Goal: Find specific page/section: Find specific page/section

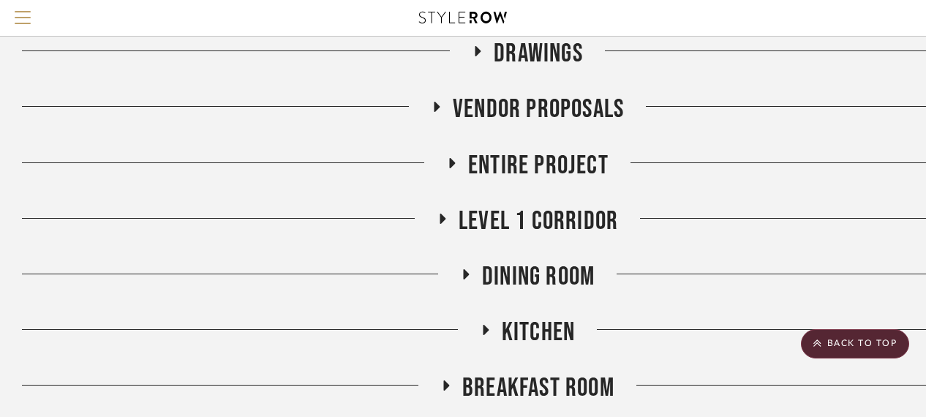
scroll to position [366, 0]
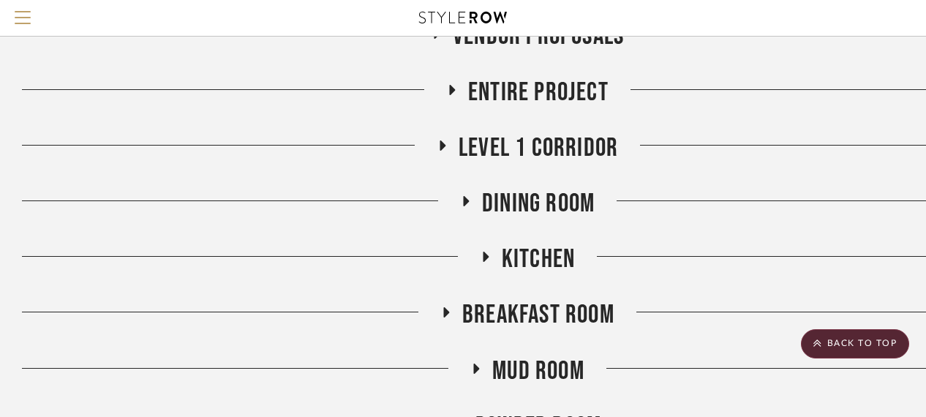
click at [518, 254] on span "Kitchen" at bounding box center [538, 258] width 73 height 31
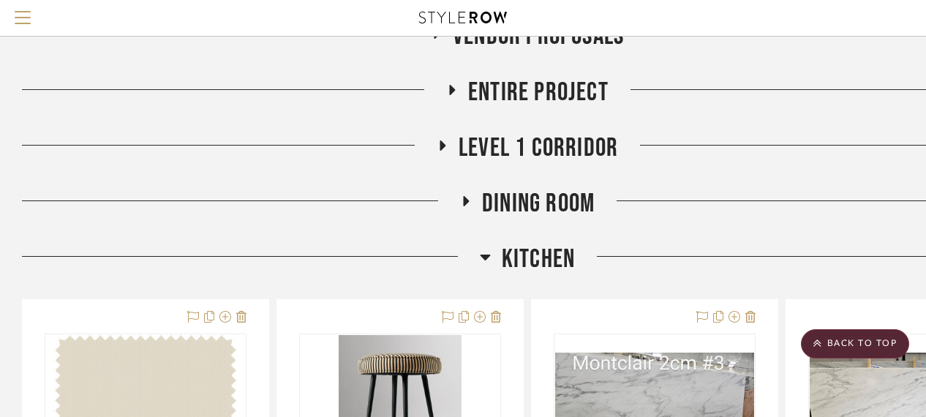
click at [523, 257] on span "Kitchen" at bounding box center [538, 258] width 73 height 31
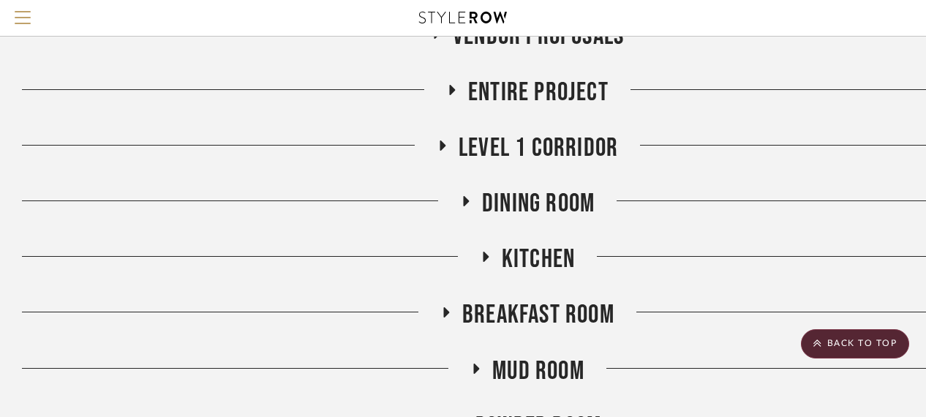
click at [506, 313] on span "Breakfast Room" at bounding box center [538, 314] width 152 height 31
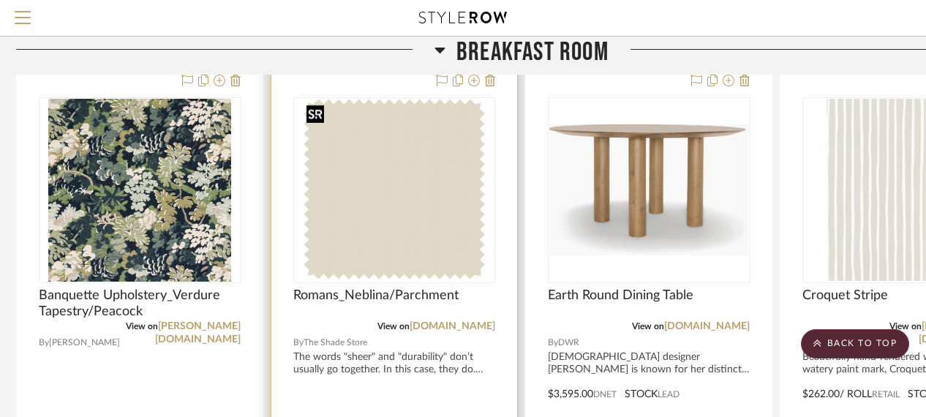
scroll to position [731, 6]
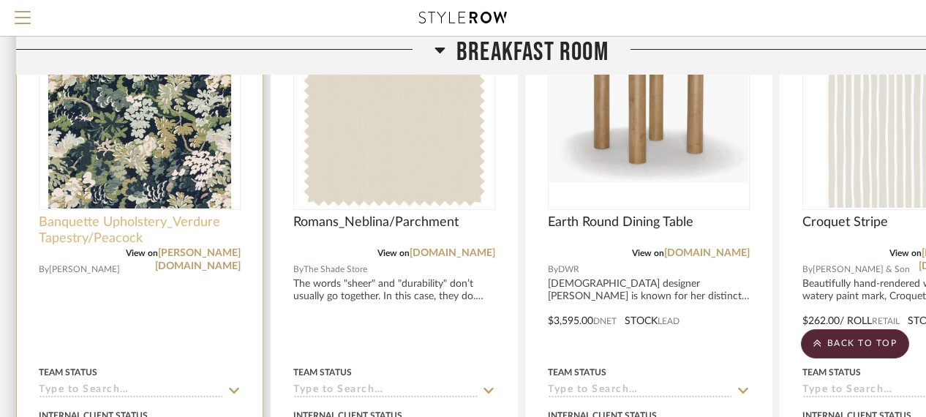
click at [99, 219] on span "Banquette Upholstery_Verdure Tapestry/Peacock" at bounding box center [140, 230] width 202 height 32
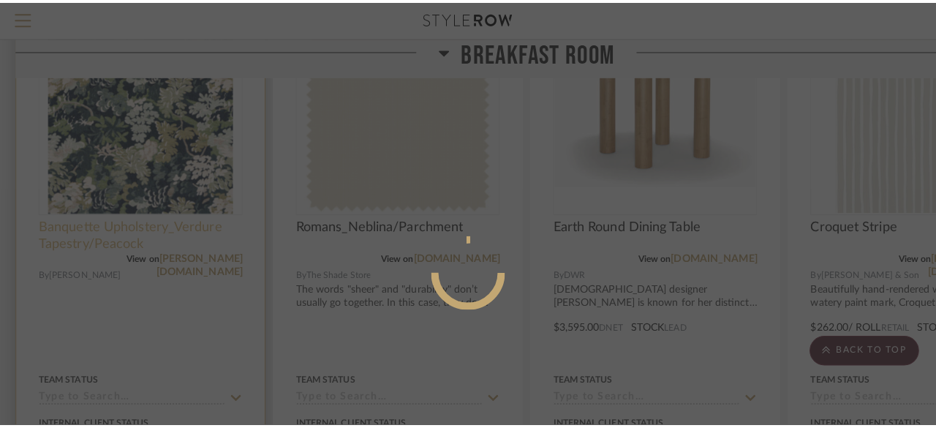
scroll to position [0, 0]
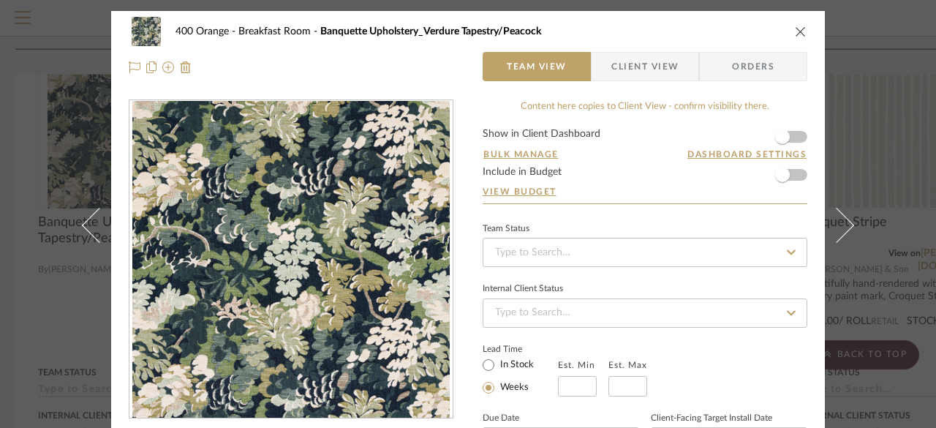
click at [792, 40] on div "400 Orange Breakfast Room Banquette Upholstery_Verdure Tapestry/Peacock" at bounding box center [468, 31] width 678 height 29
click at [797, 29] on icon "close" at bounding box center [801, 32] width 12 height 12
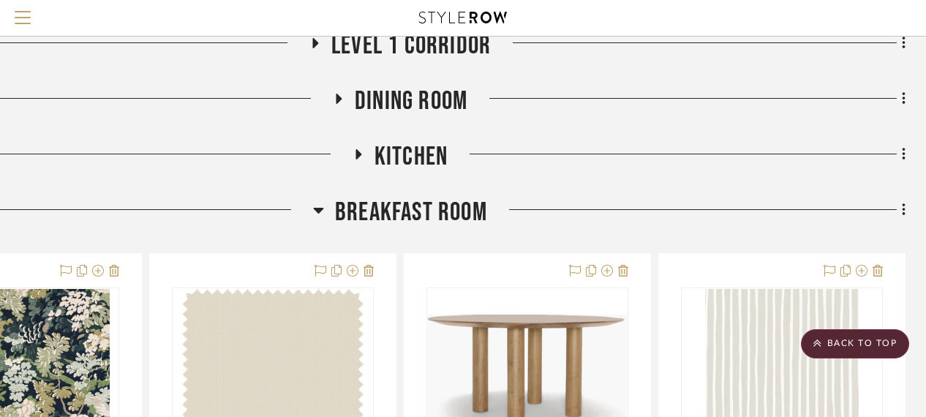
scroll to position [366, 127]
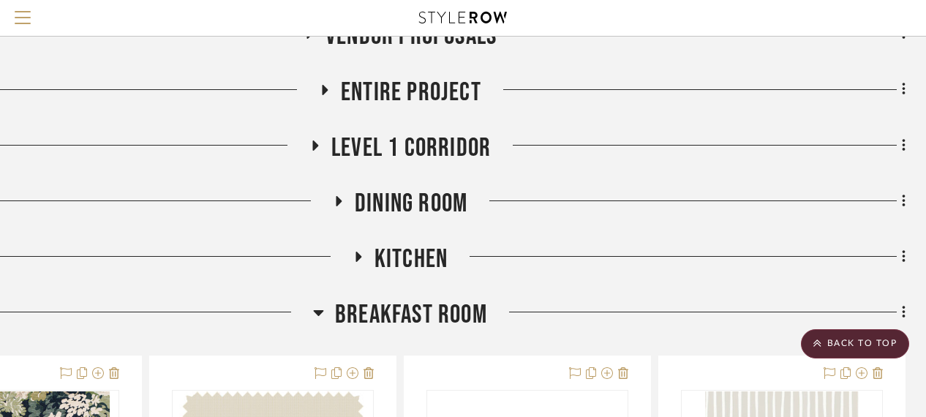
click at [415, 311] on span "Breakfast Room" at bounding box center [411, 314] width 152 height 31
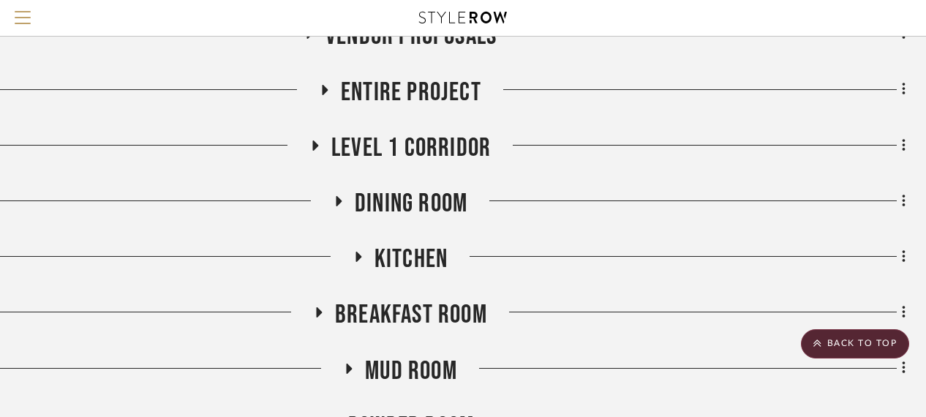
click at [393, 254] on span "Kitchen" at bounding box center [410, 258] width 73 height 31
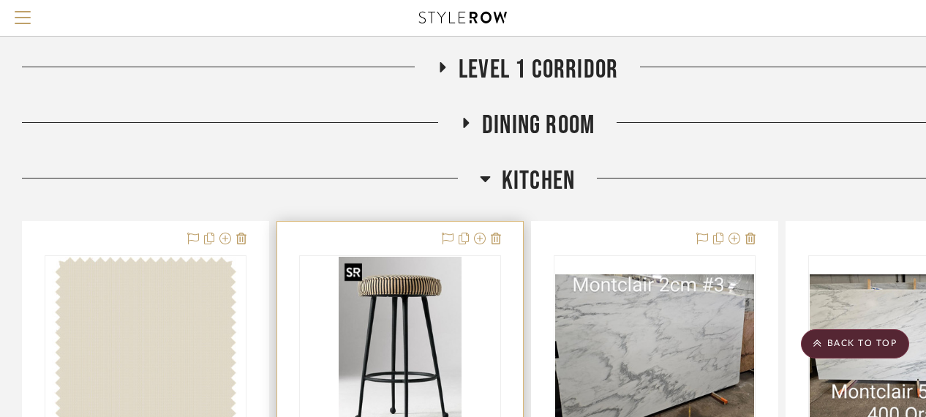
scroll to position [439, 0]
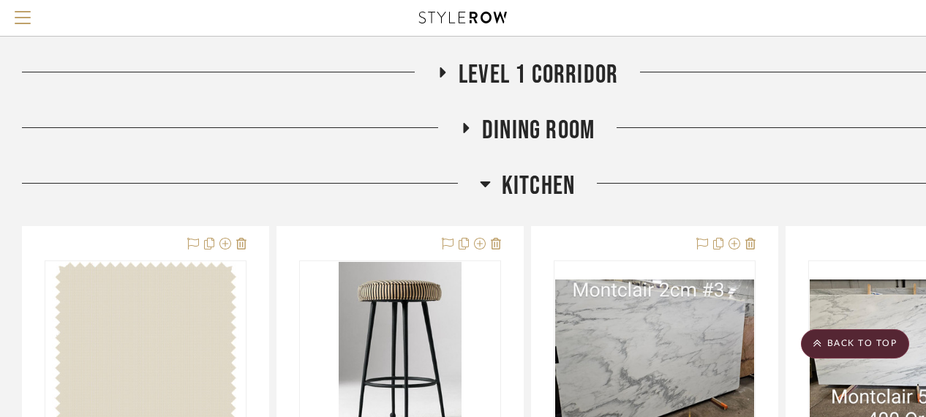
click at [566, 121] on span "Dining Room" at bounding box center [538, 130] width 113 height 31
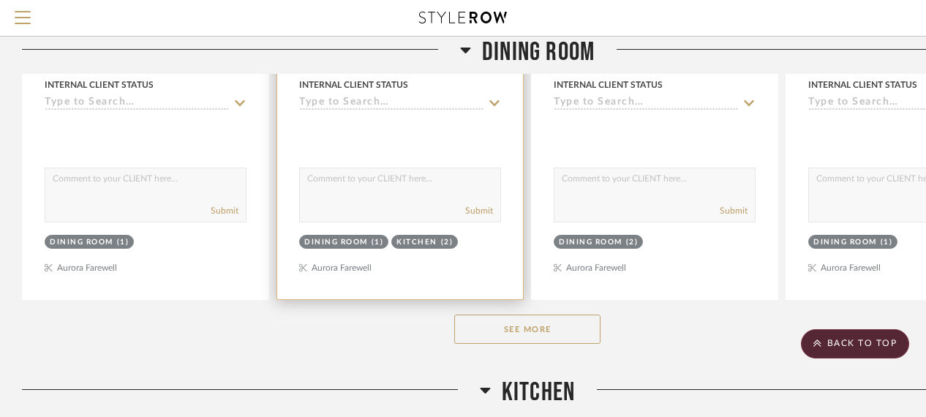
scroll to position [1097, 0]
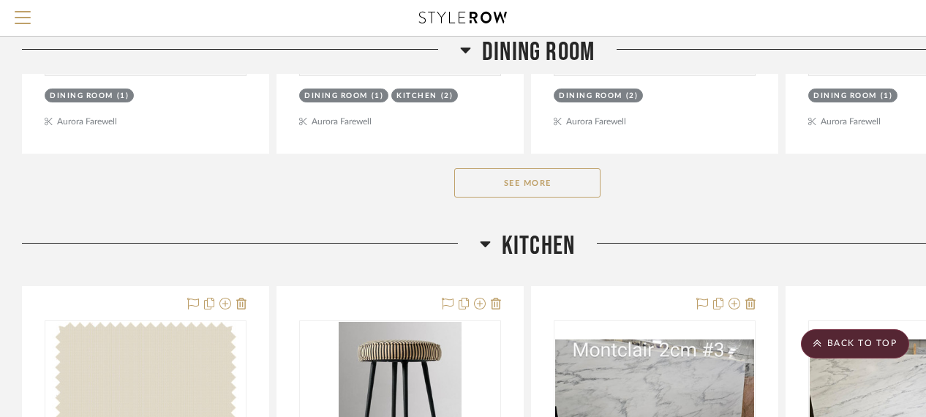
click at [509, 187] on button "See More" at bounding box center [527, 182] width 146 height 29
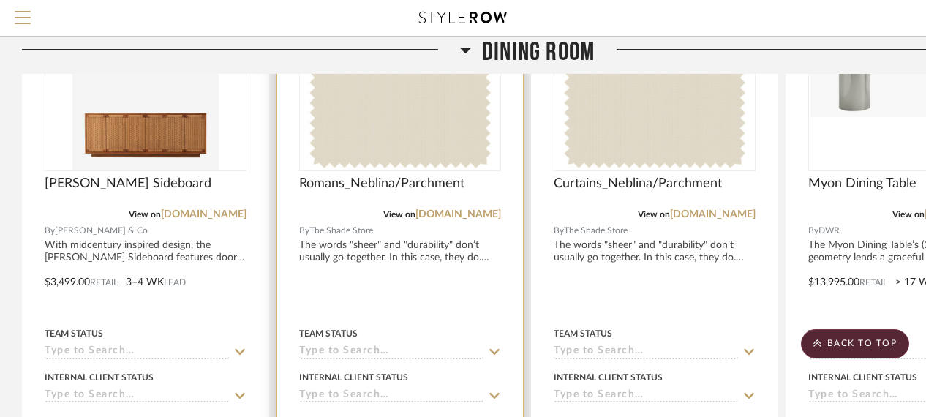
scroll to position [585, 0]
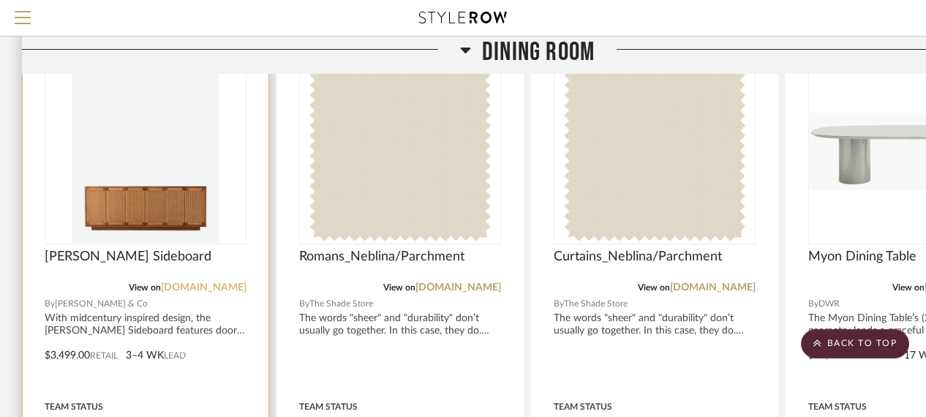
click at [191, 284] on link "mcgeeandco.com" at bounding box center [204, 287] width 86 height 10
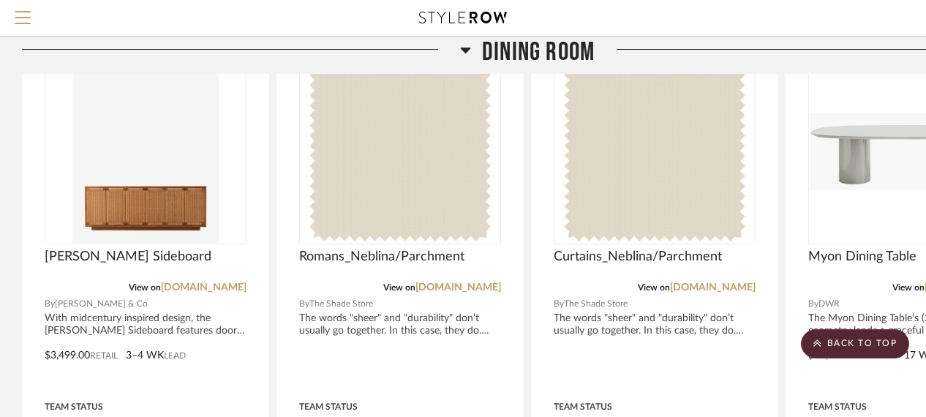
click at [477, 50] on h3 "Dining Room" at bounding box center [527, 52] width 135 height 31
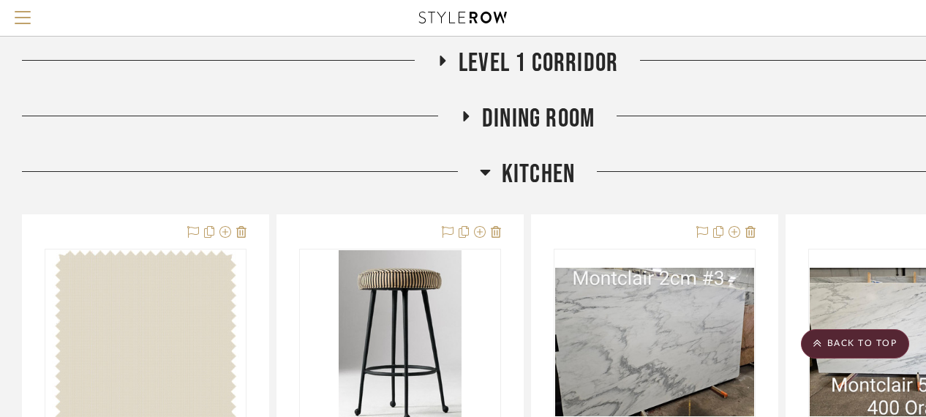
scroll to position [439, 0]
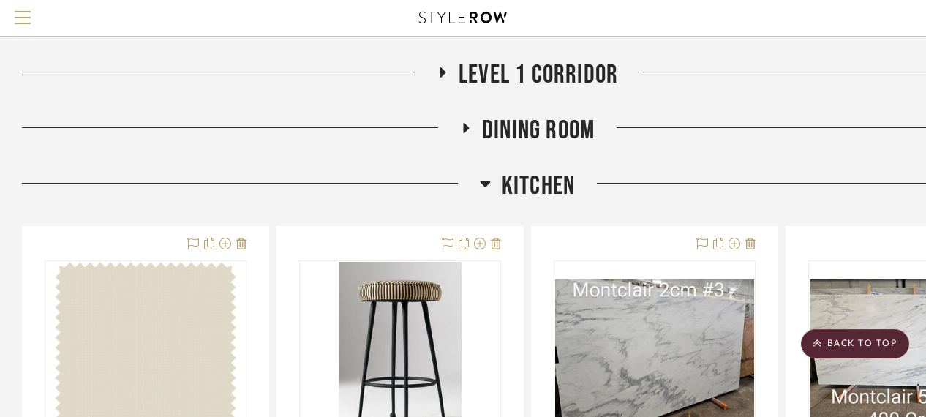
click at [529, 181] on span "Kitchen" at bounding box center [538, 185] width 73 height 31
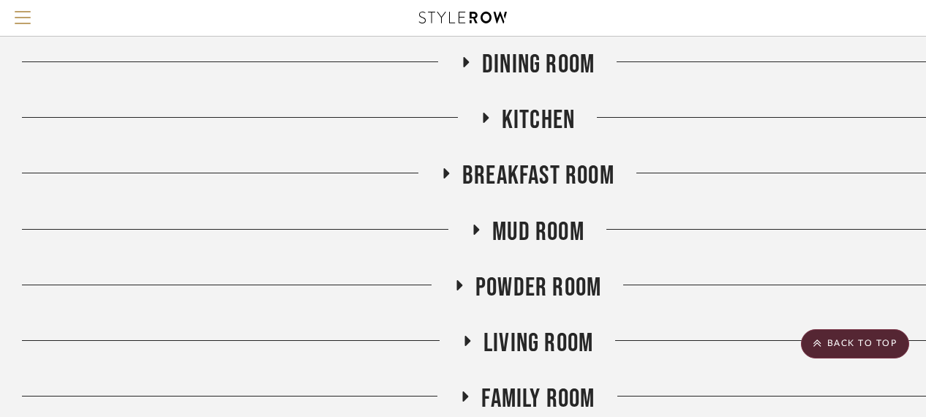
scroll to position [512, 0]
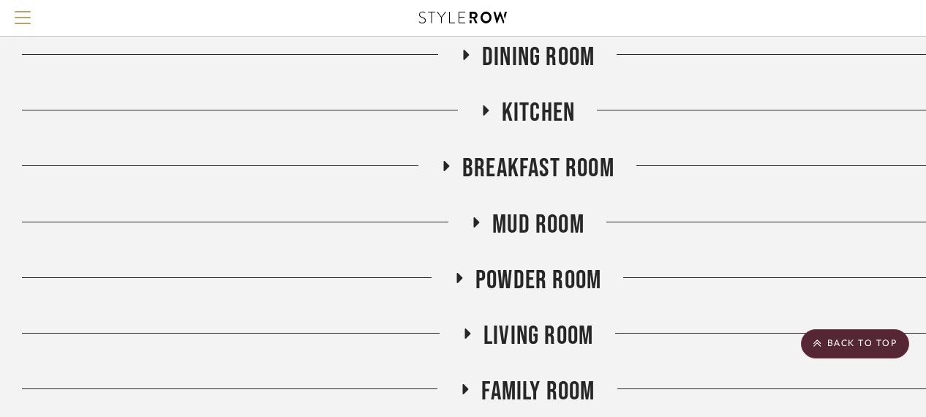
click at [519, 227] on span "Mud Room" at bounding box center [538, 224] width 92 height 31
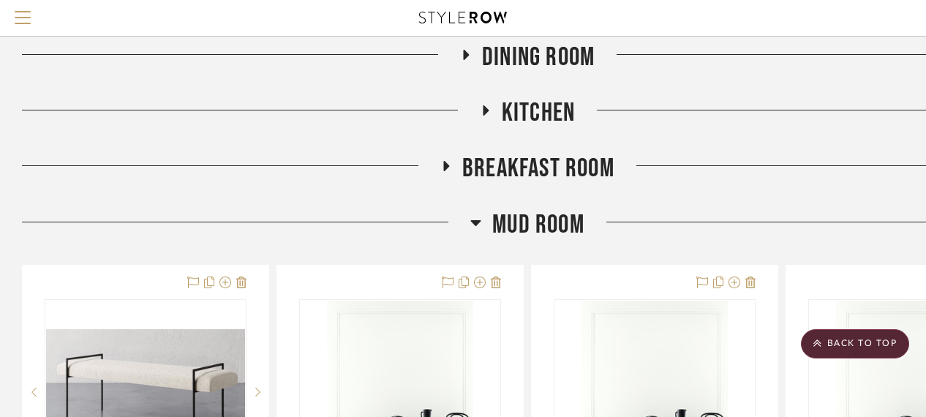
click at [516, 46] on span "Dining Room" at bounding box center [538, 57] width 113 height 31
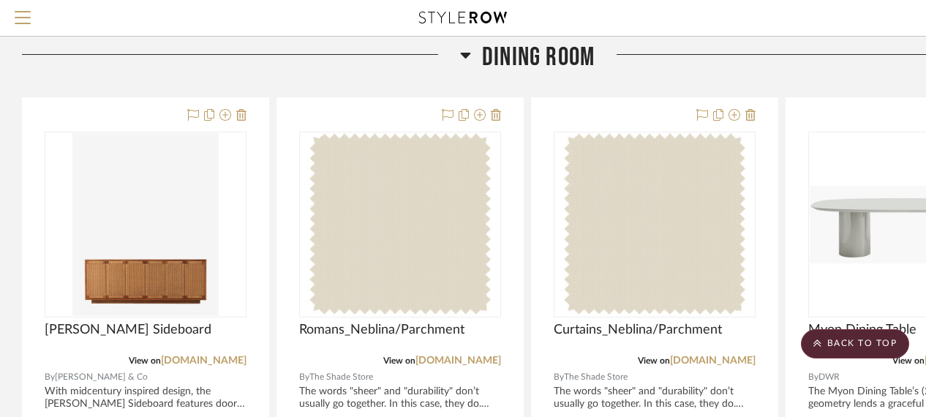
click at [556, 58] on span "Dining Room" at bounding box center [538, 57] width 113 height 31
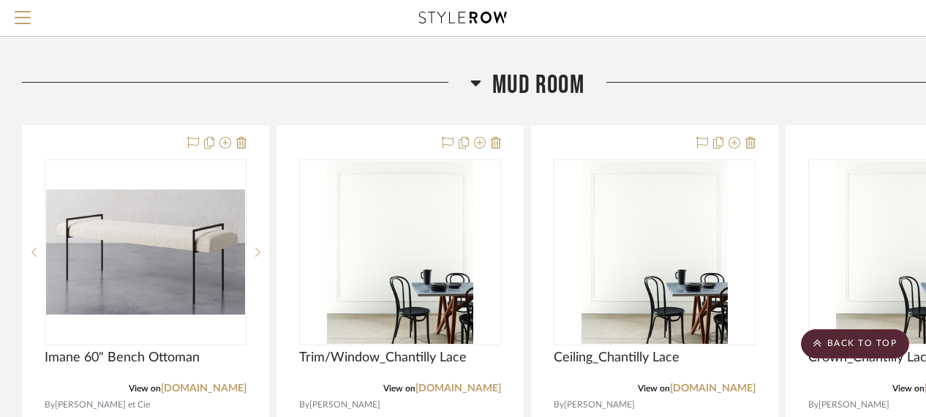
scroll to position [658, 0]
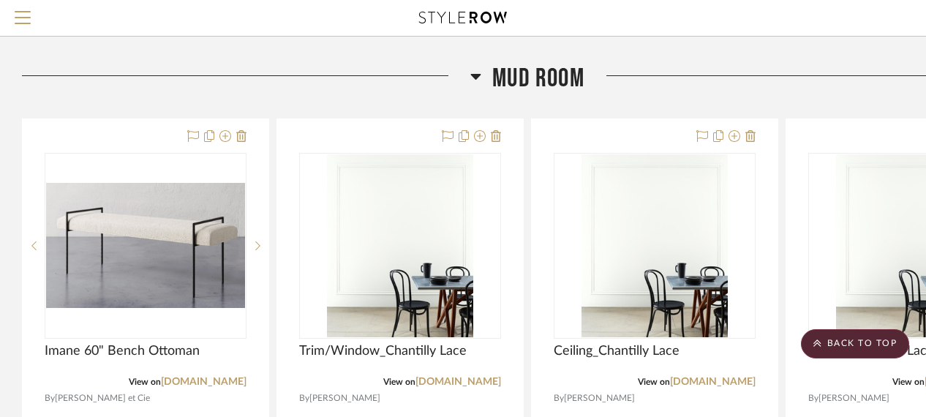
click at [541, 78] on span "Mud Room" at bounding box center [538, 78] width 92 height 31
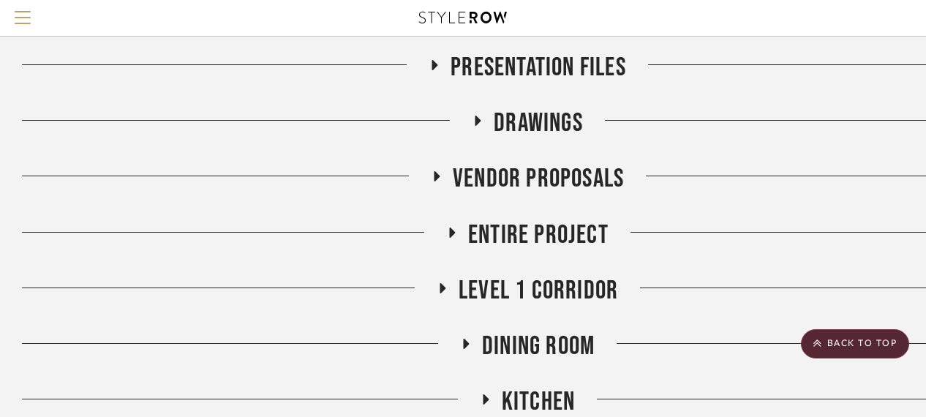
scroll to position [219, 0]
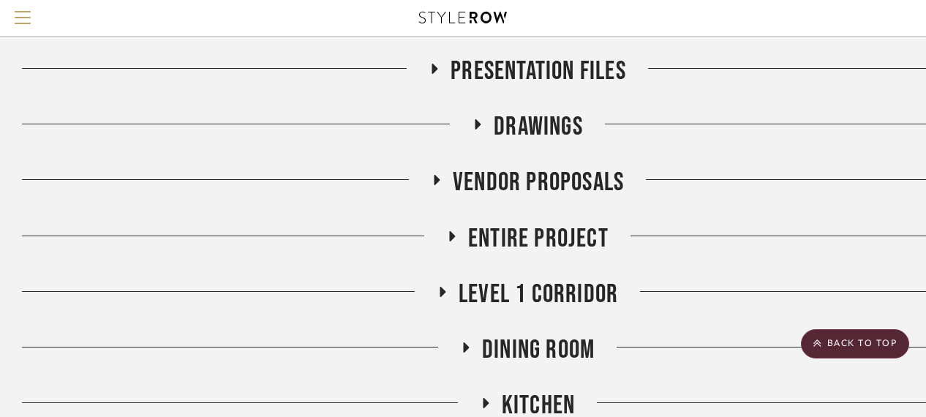
click at [540, 294] on span "Level 1 Corridor" at bounding box center [537, 294] width 159 height 31
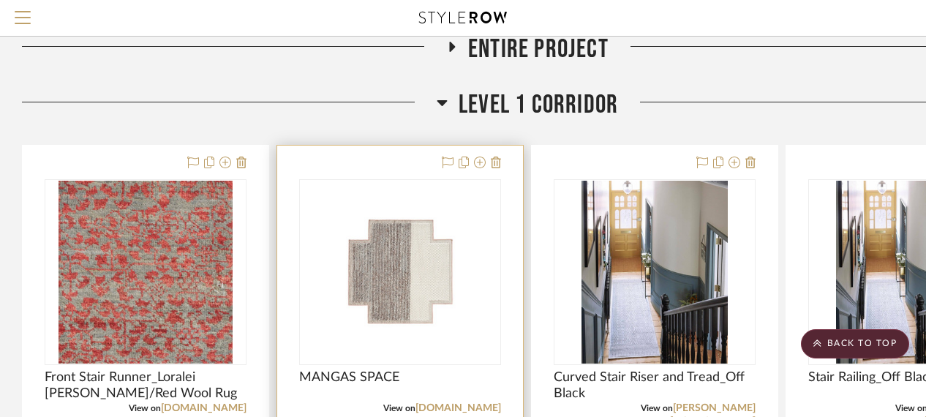
scroll to position [292, 0]
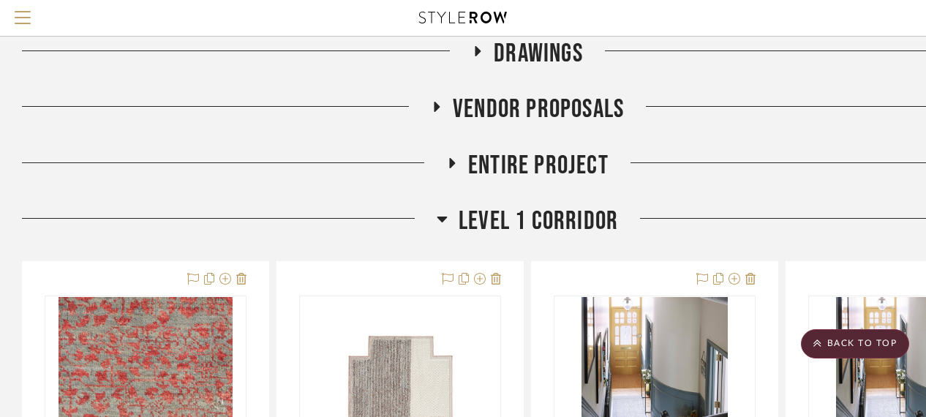
click at [494, 227] on span "Level 1 Corridor" at bounding box center [537, 220] width 159 height 31
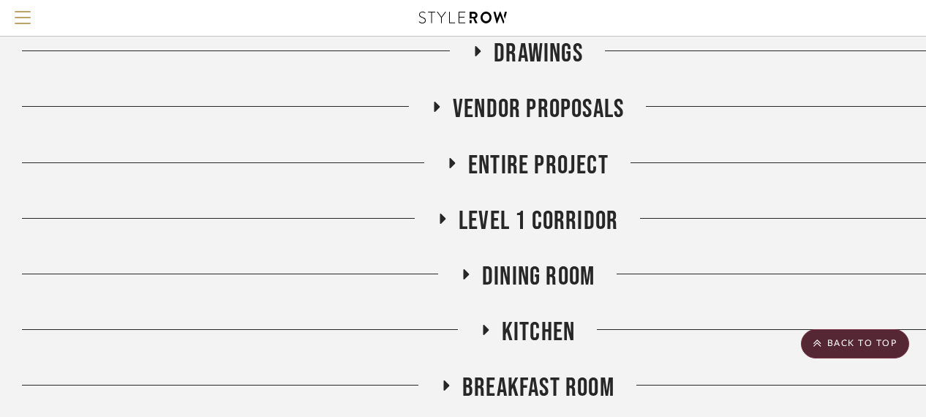
click at [507, 277] on span "Dining Room" at bounding box center [538, 276] width 113 height 31
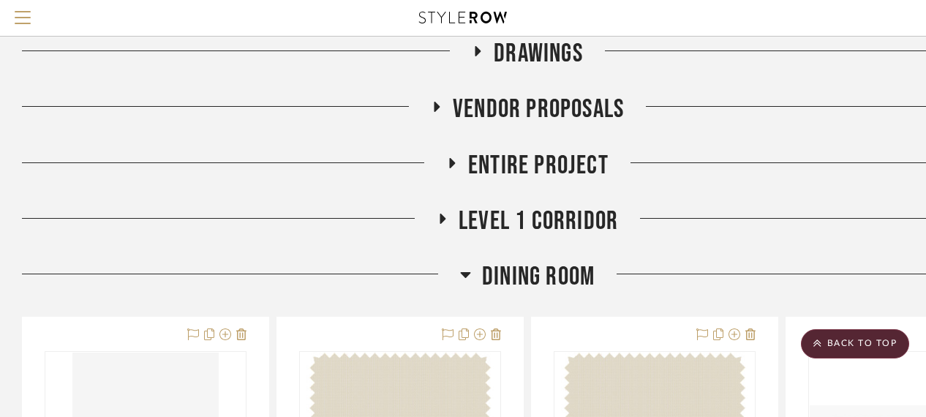
click at [566, 268] on span "Dining Room" at bounding box center [538, 276] width 113 height 31
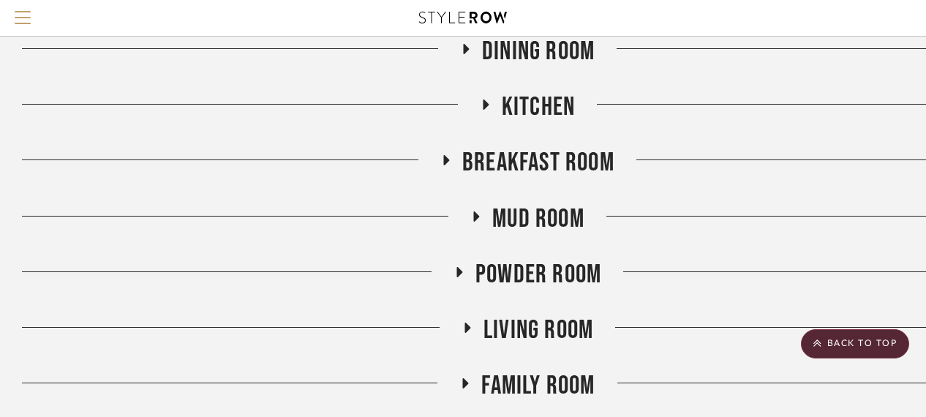
scroll to position [585, 0]
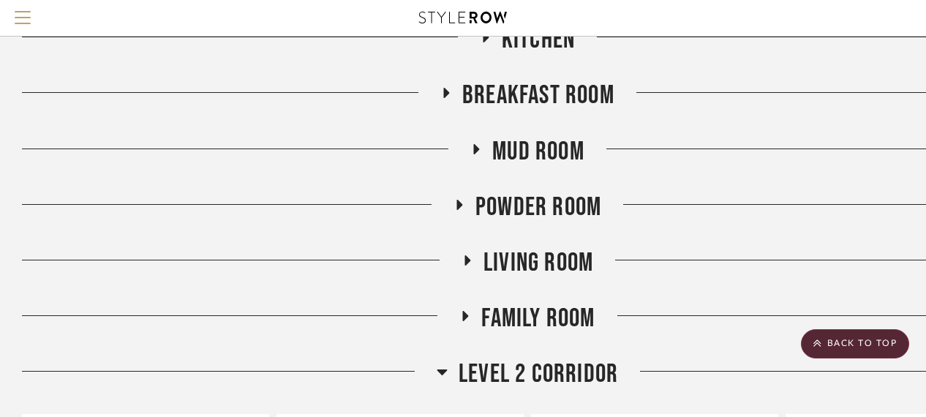
click at [509, 210] on span "Powder Room" at bounding box center [538, 207] width 126 height 31
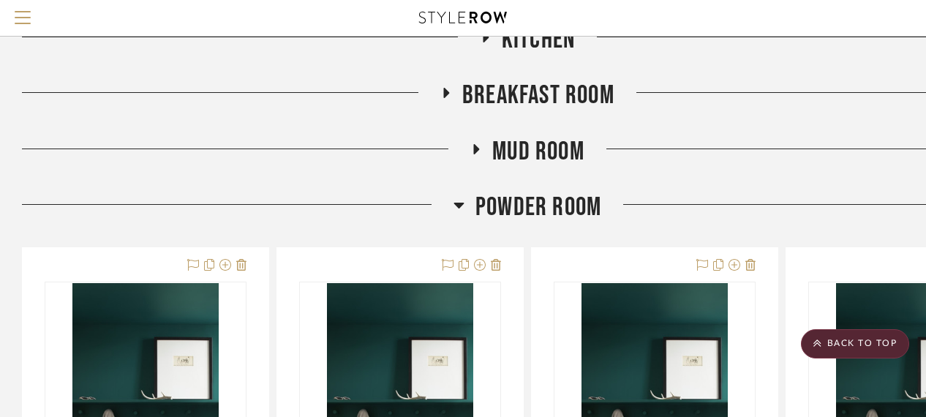
click at [509, 210] on span "Powder Room" at bounding box center [538, 207] width 126 height 31
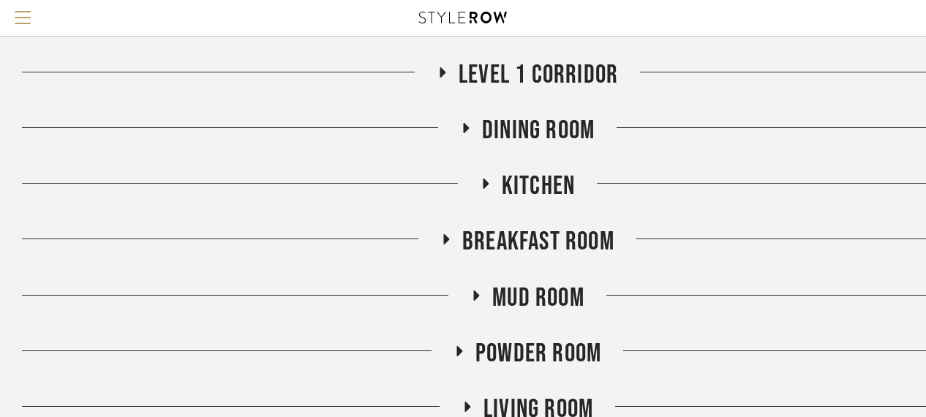
scroll to position [731, 0]
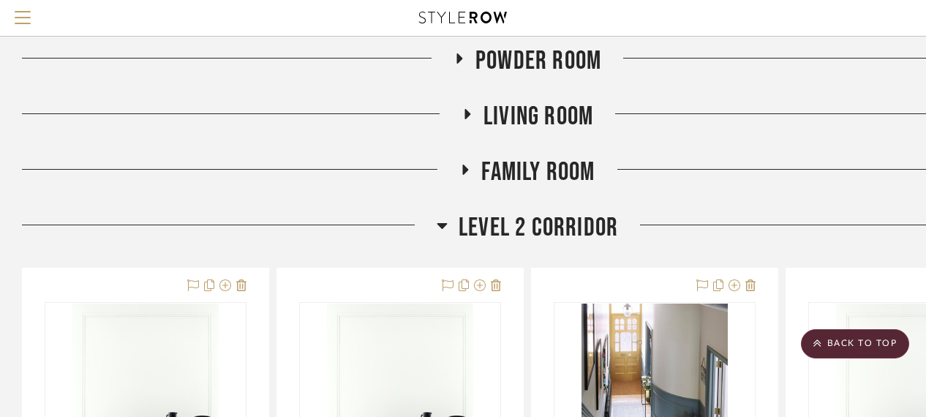
click at [551, 235] on span "Level 2 Corridor" at bounding box center [537, 227] width 159 height 31
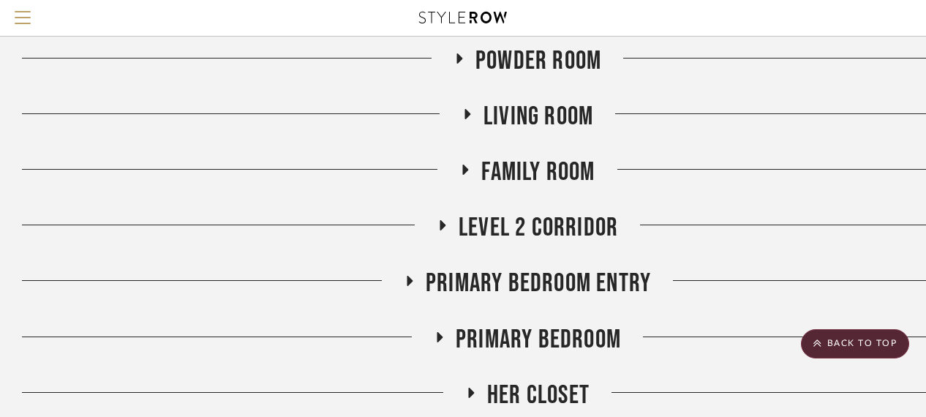
click at [542, 161] on span "Family Room" at bounding box center [537, 171] width 113 height 31
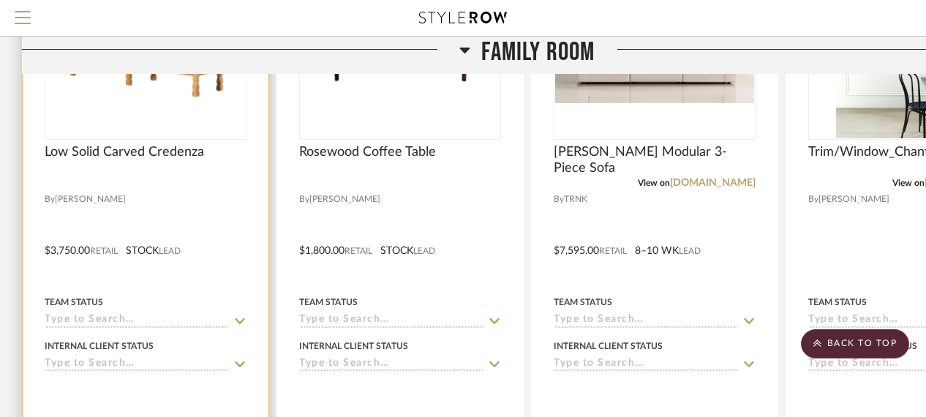
scroll to position [877, 0]
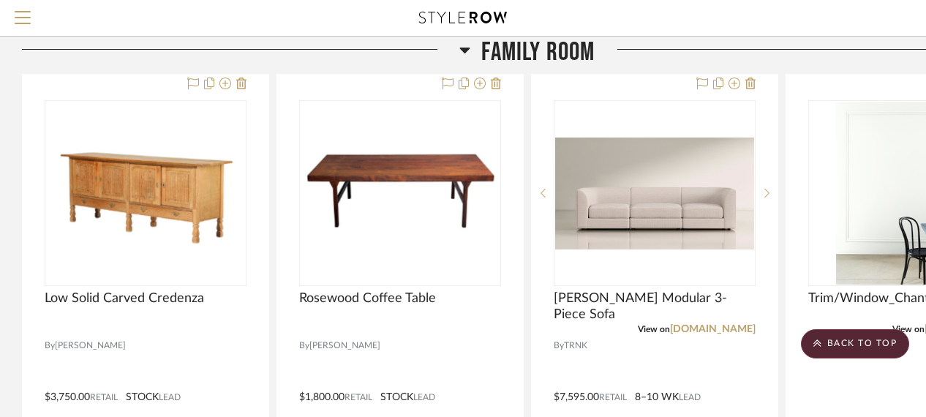
click at [512, 44] on span "Family Room" at bounding box center [537, 52] width 113 height 31
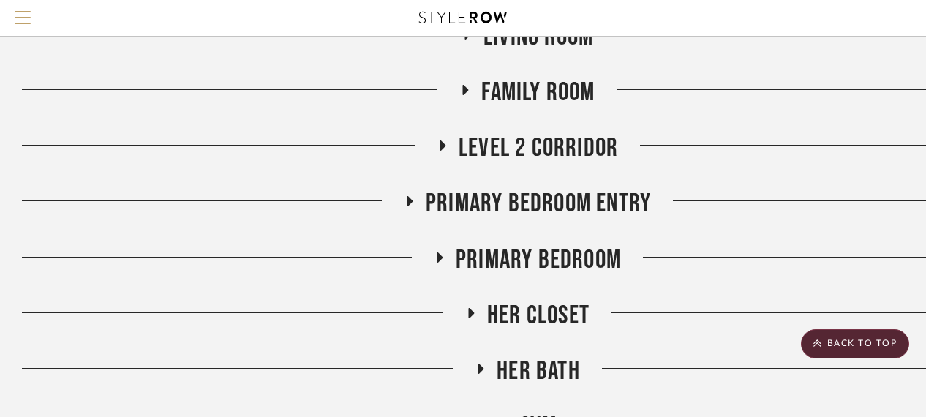
scroll to position [804, 0]
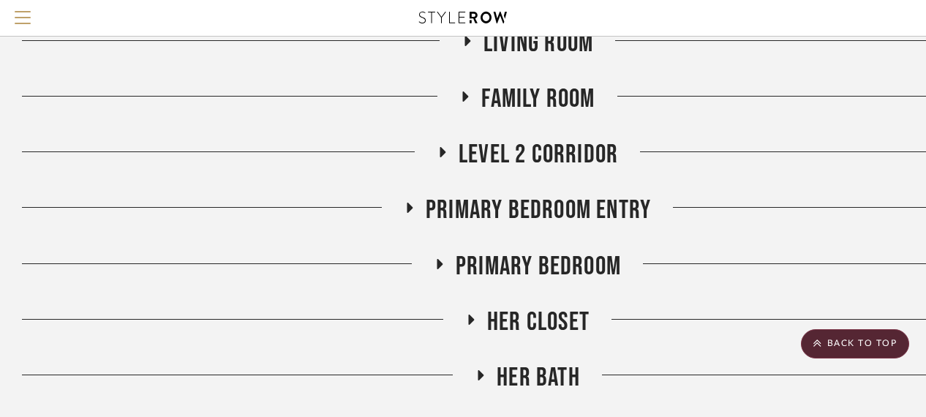
click at [514, 224] on span "Primary Bedroom Entry" at bounding box center [538, 209] width 225 height 31
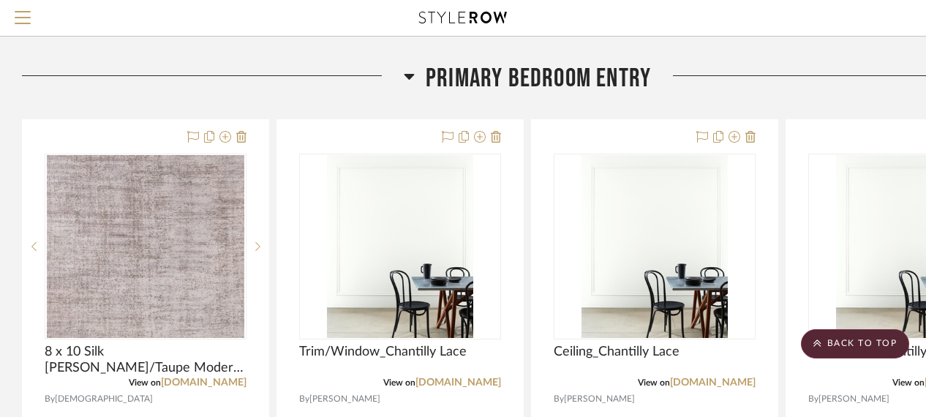
scroll to position [950, 0]
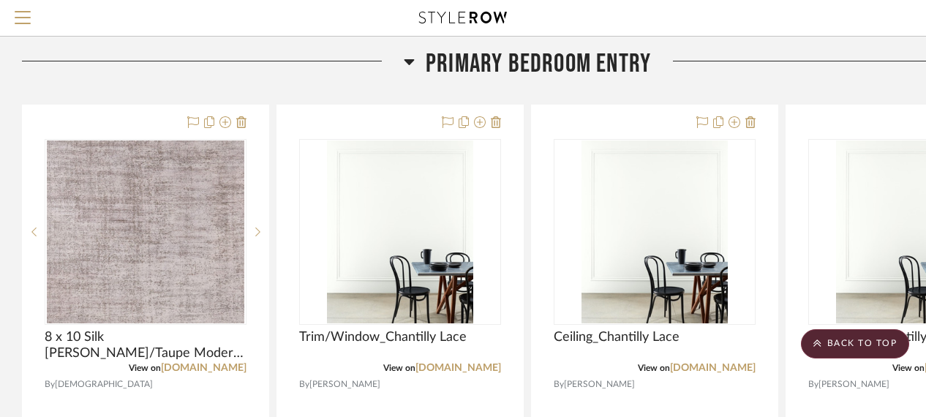
click at [510, 73] on span "Primary Bedroom Entry" at bounding box center [538, 63] width 225 height 31
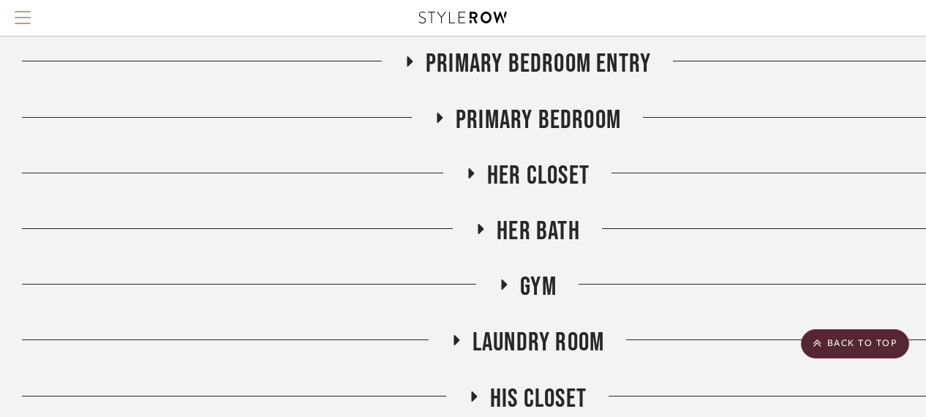
click at [510, 116] on span "Primary Bedroom" at bounding box center [537, 120] width 165 height 31
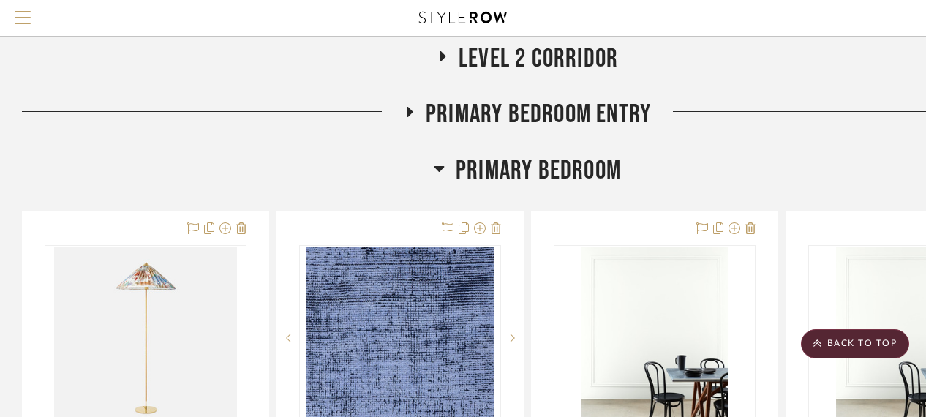
scroll to position [877, 0]
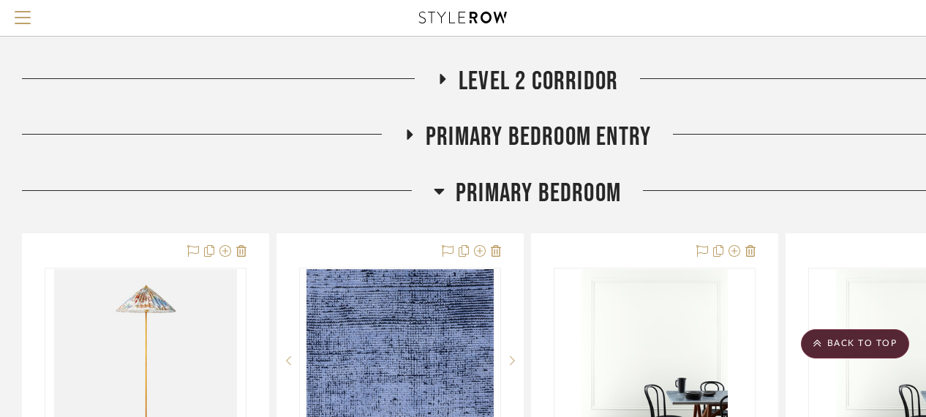
click at [480, 183] on span "Primary Bedroom" at bounding box center [537, 193] width 165 height 31
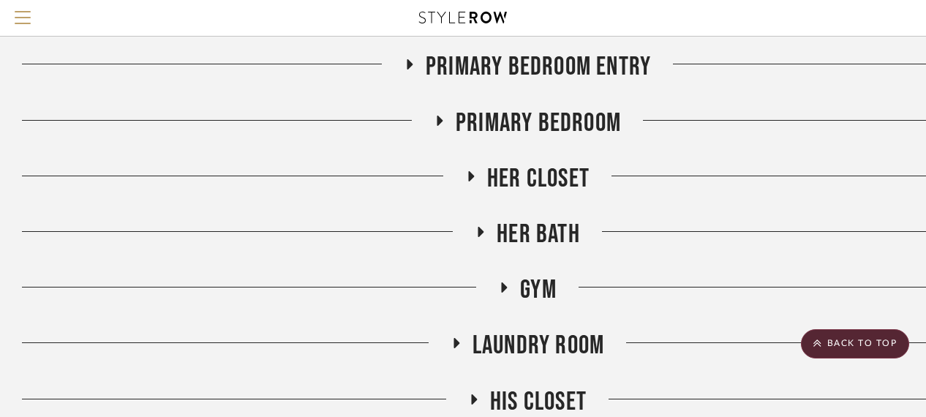
scroll to position [1024, 0]
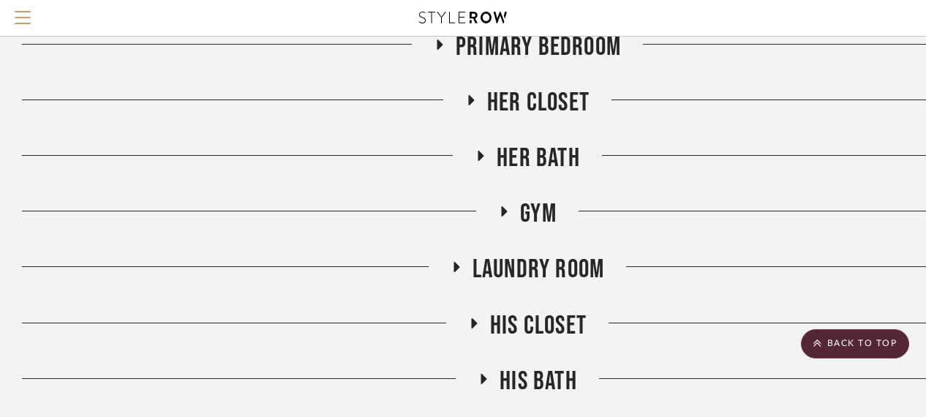
click at [518, 104] on span "Her Closet" at bounding box center [538, 102] width 102 height 31
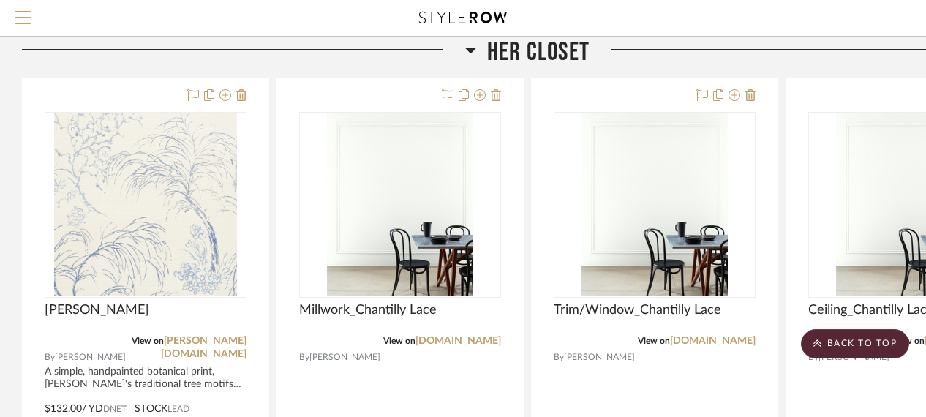
scroll to position [1097, 0]
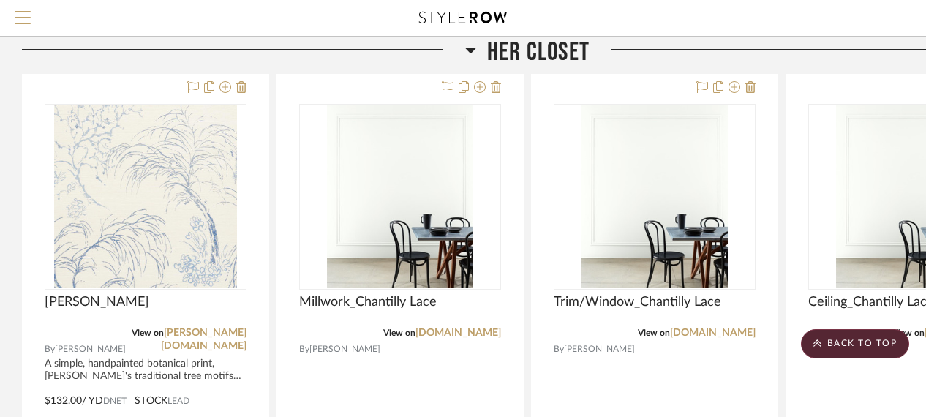
click at [523, 56] on span "Her Closet" at bounding box center [538, 52] width 102 height 31
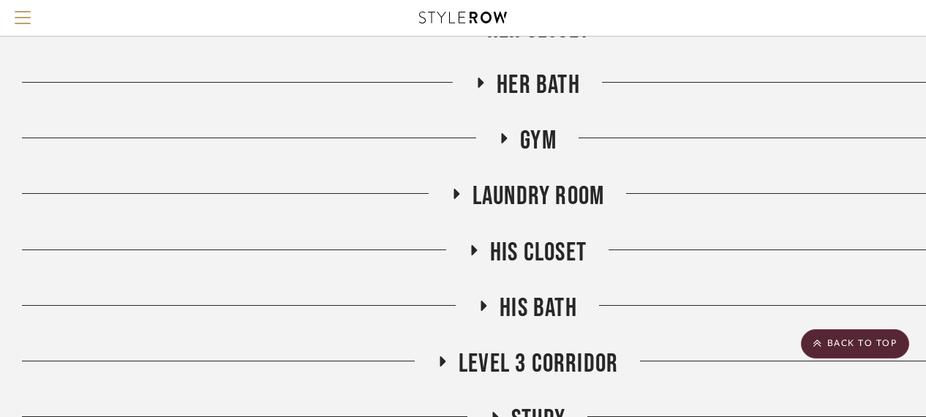
click at [531, 195] on span "Laundry Room" at bounding box center [538, 196] width 132 height 31
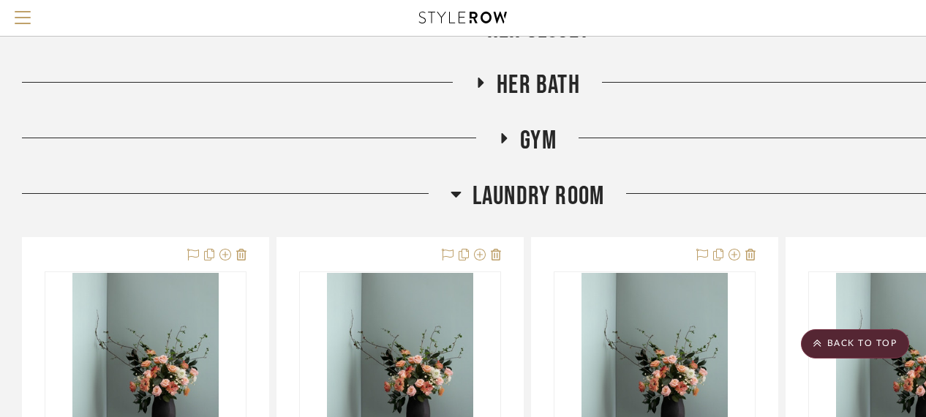
scroll to position [1170, 0]
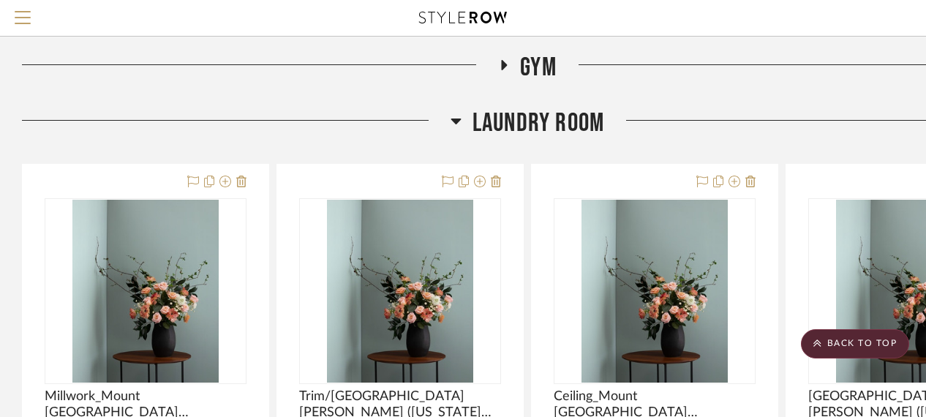
click at [536, 131] on span "Laundry Room" at bounding box center [538, 122] width 132 height 31
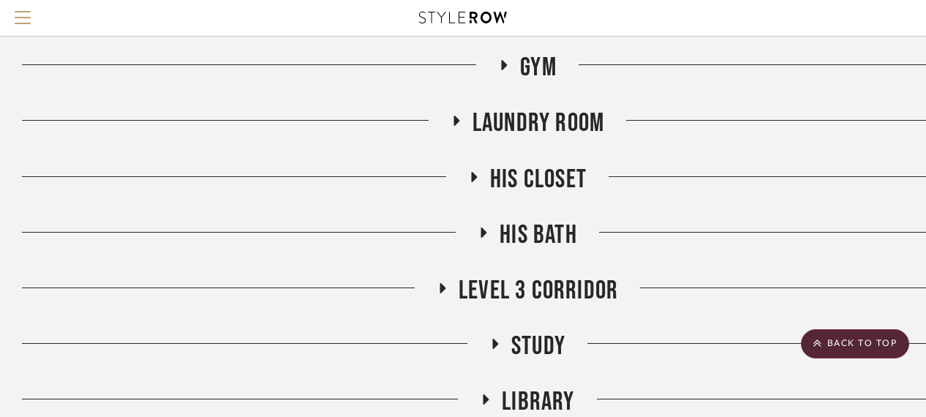
scroll to position [1097, 0]
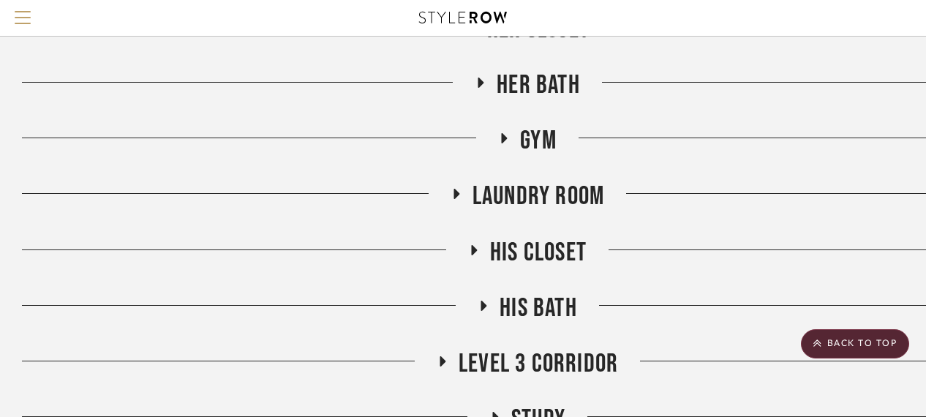
click at [537, 137] on span "Gym" at bounding box center [538, 140] width 37 height 31
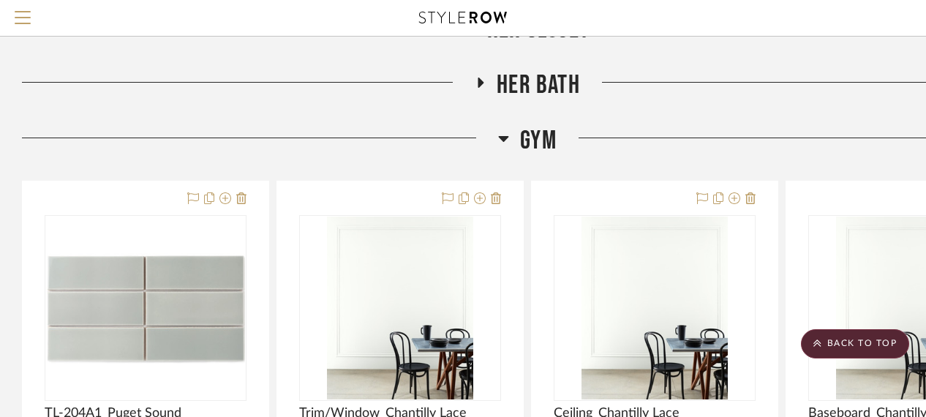
click at [537, 137] on span "Gym" at bounding box center [538, 140] width 37 height 31
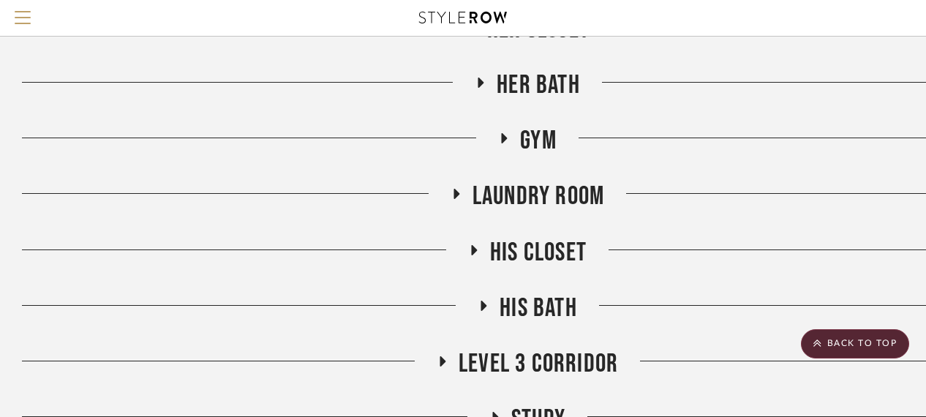
click at [507, 317] on span "His Bath" at bounding box center [537, 307] width 77 height 31
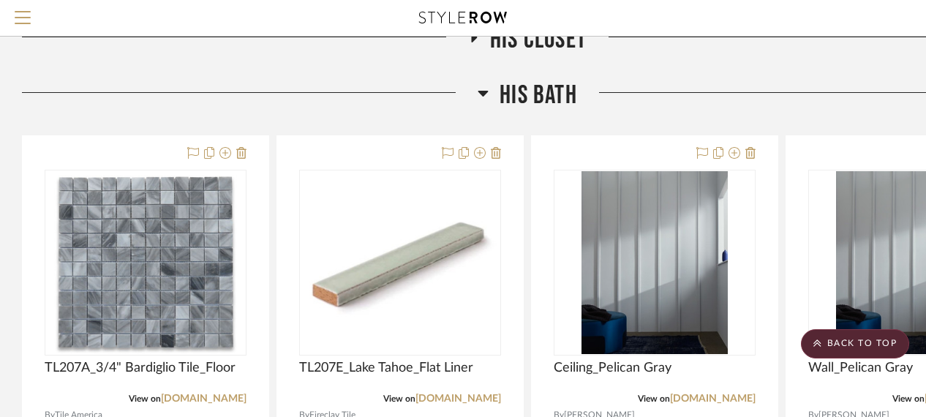
scroll to position [1316, 0]
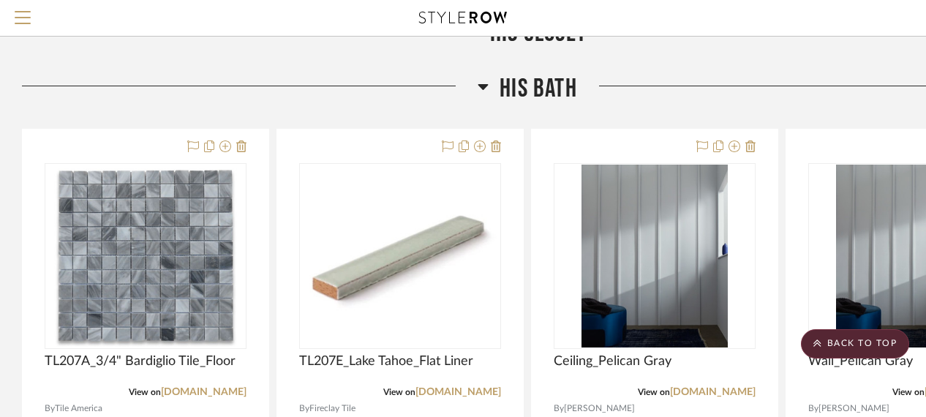
click at [518, 93] on span "His Bath" at bounding box center [537, 88] width 77 height 31
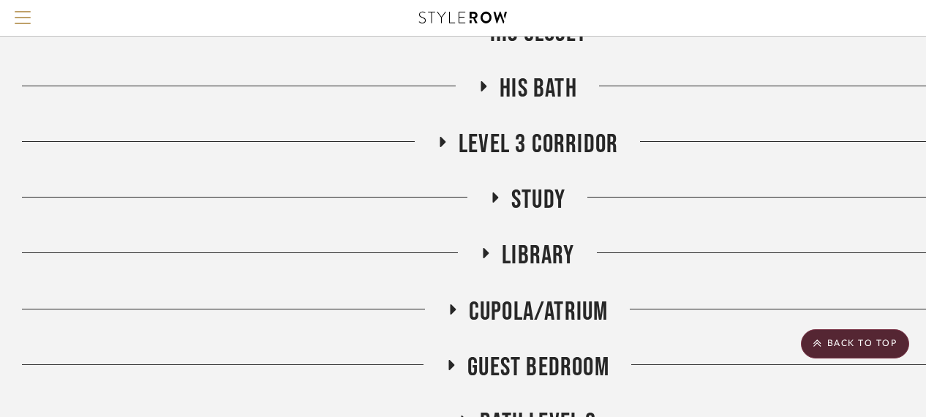
click at [527, 148] on span "Level 3 Corridor" at bounding box center [537, 144] width 159 height 31
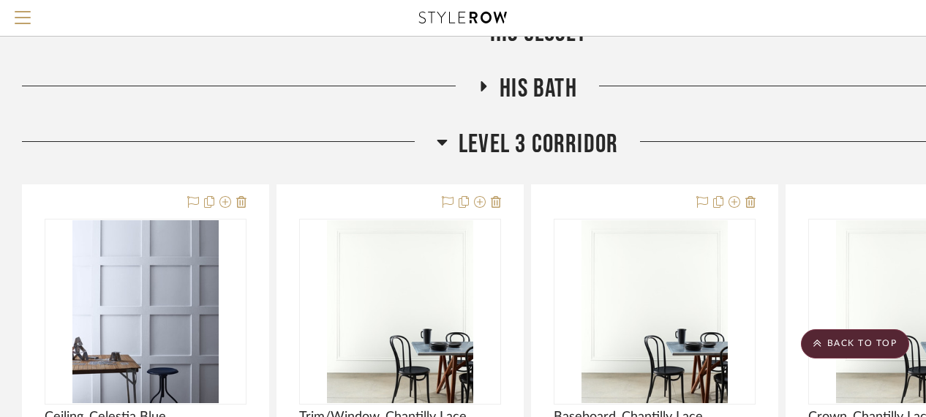
scroll to position [1389, 0]
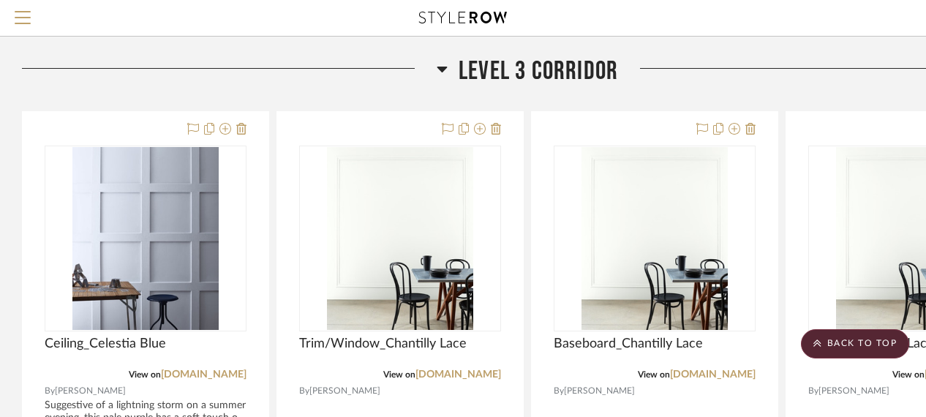
click at [545, 62] on span "Level 3 Corridor" at bounding box center [537, 71] width 159 height 31
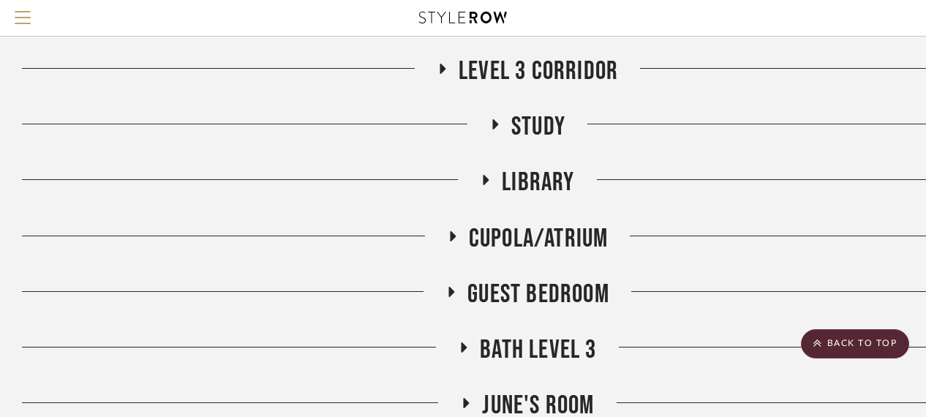
click at [544, 83] on span "Level 3 Corridor" at bounding box center [537, 71] width 159 height 31
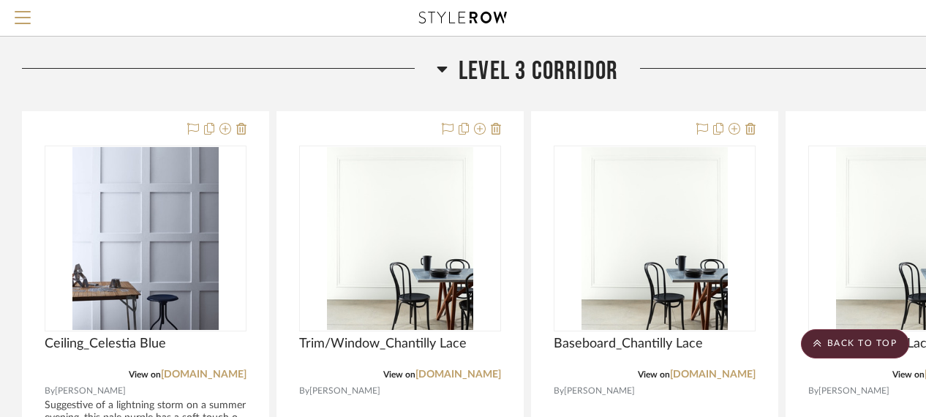
click at [513, 71] on span "Level 3 Corridor" at bounding box center [537, 71] width 159 height 31
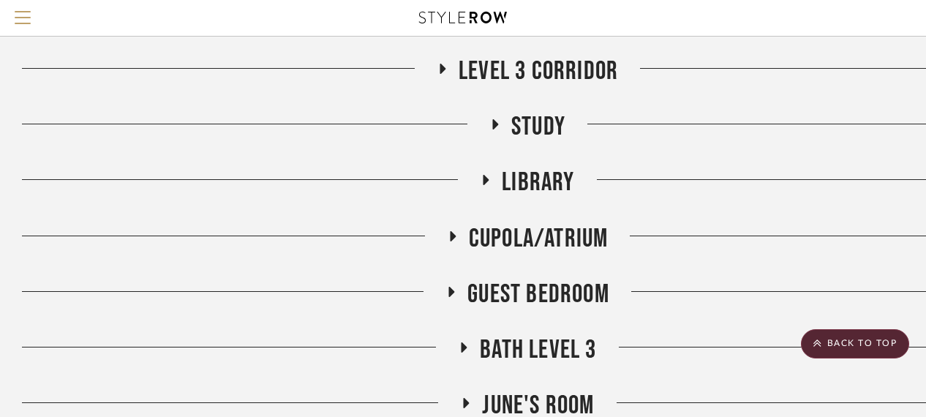
click at [518, 122] on span "Study" at bounding box center [538, 126] width 54 height 31
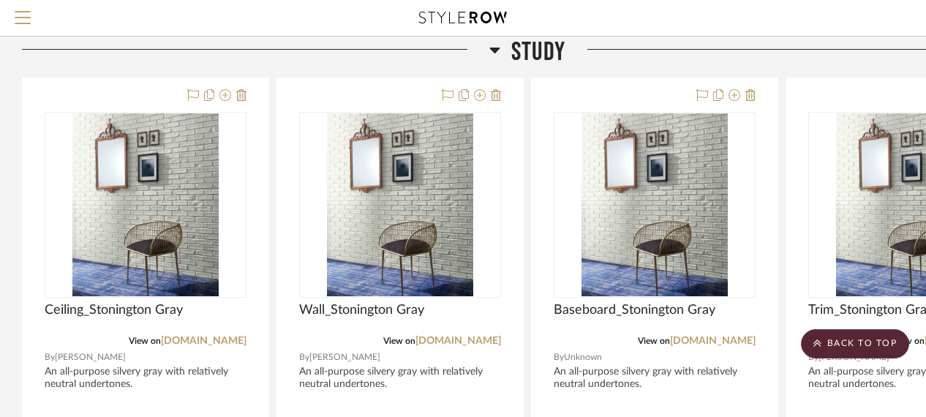
scroll to position [1535, 0]
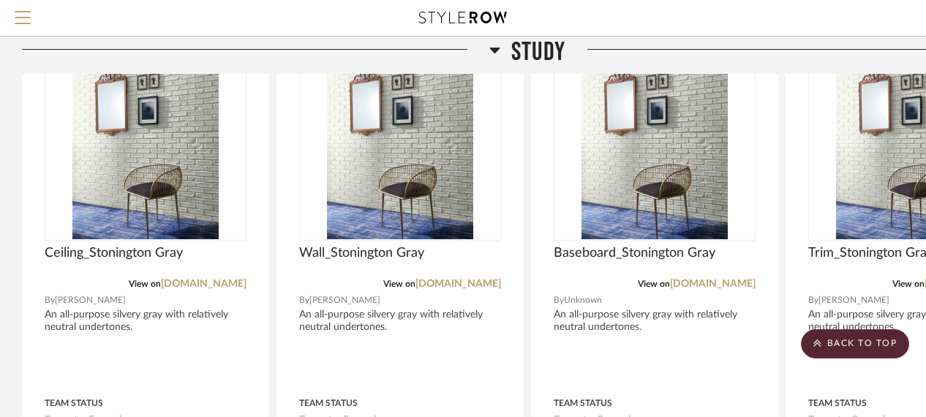
click at [533, 50] on span "Study" at bounding box center [538, 52] width 54 height 31
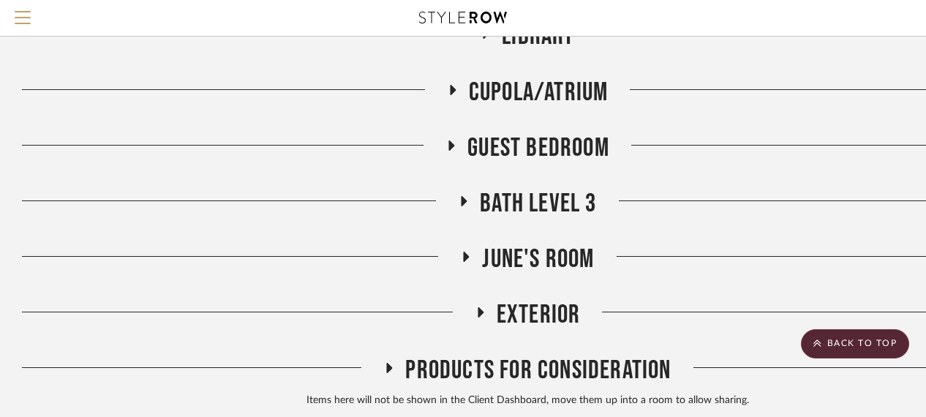
click at [527, 252] on span "June's Room" at bounding box center [538, 258] width 112 height 31
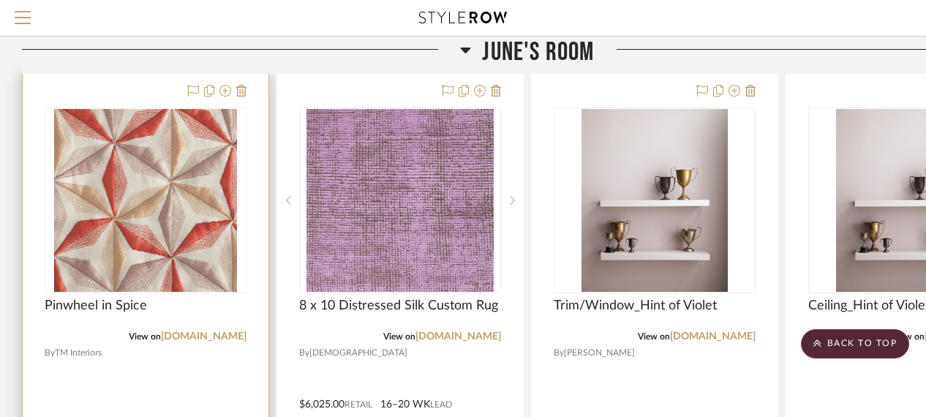
scroll to position [1755, 0]
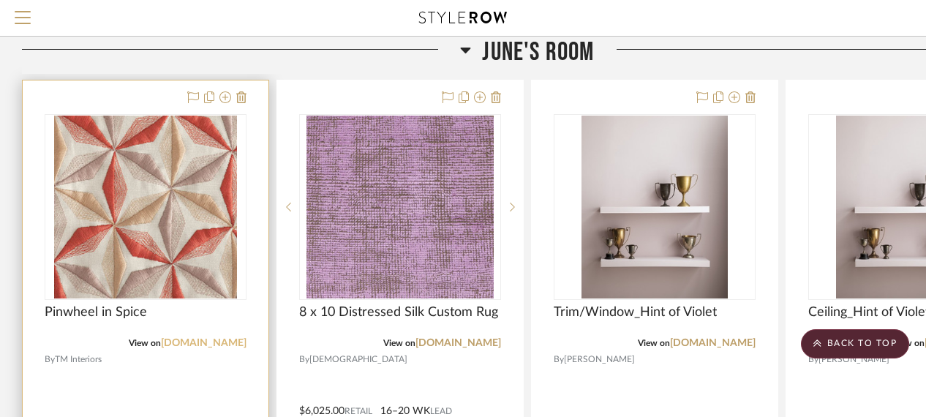
click at [202, 343] on link "tm-interiors.co.uk" at bounding box center [204, 343] width 86 height 10
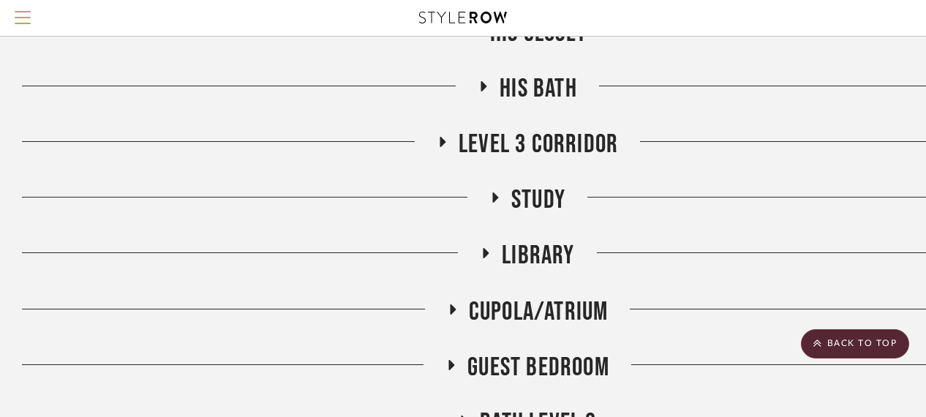
scroll to position [1608, 0]
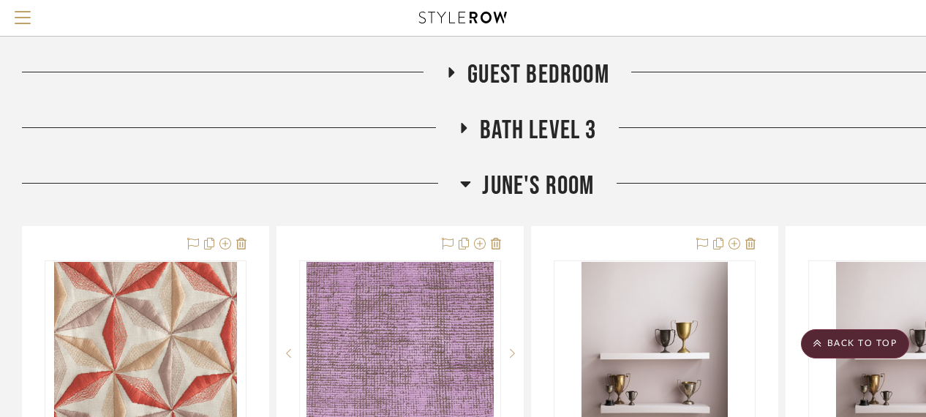
click at [555, 180] on span "June's Room" at bounding box center [538, 185] width 112 height 31
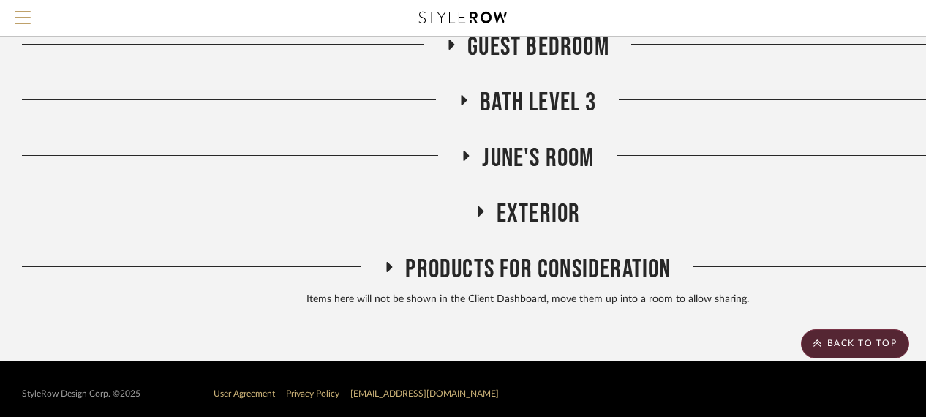
scroll to position [1647, 0]
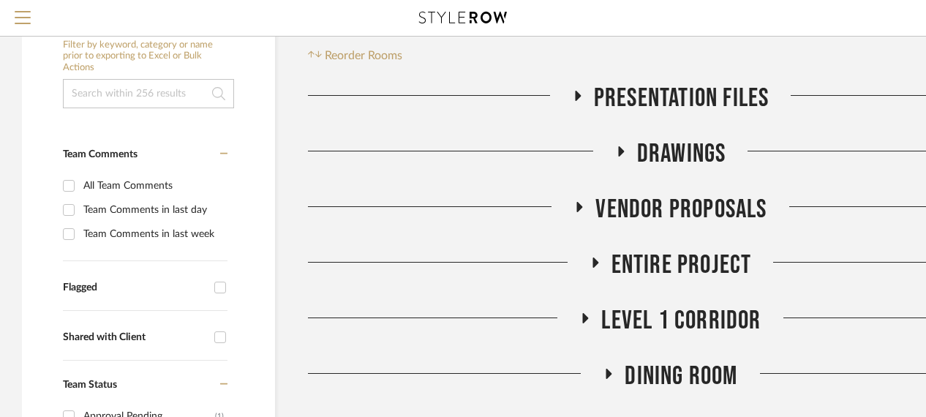
scroll to position [219, 0]
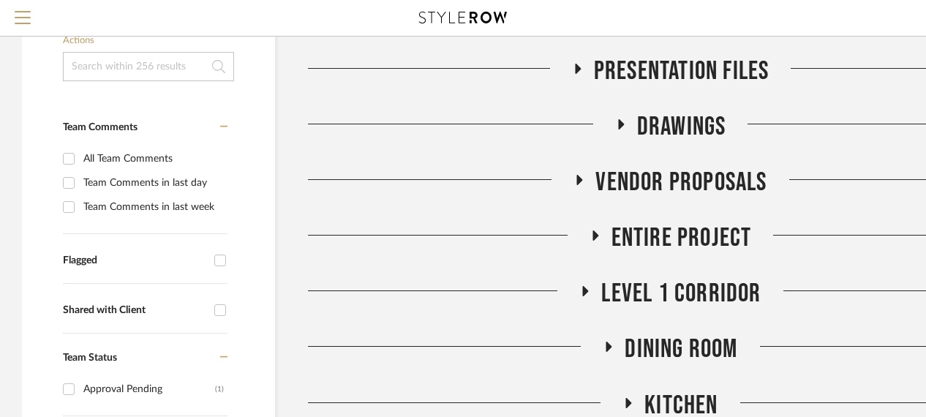
click at [702, 59] on span "Presentation Files" at bounding box center [681, 71] width 175 height 31
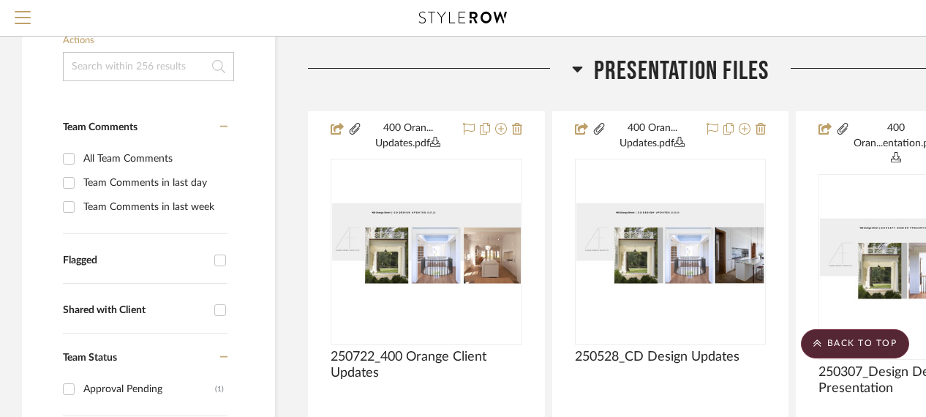
click at [702, 63] on span "Presentation Files" at bounding box center [681, 71] width 175 height 31
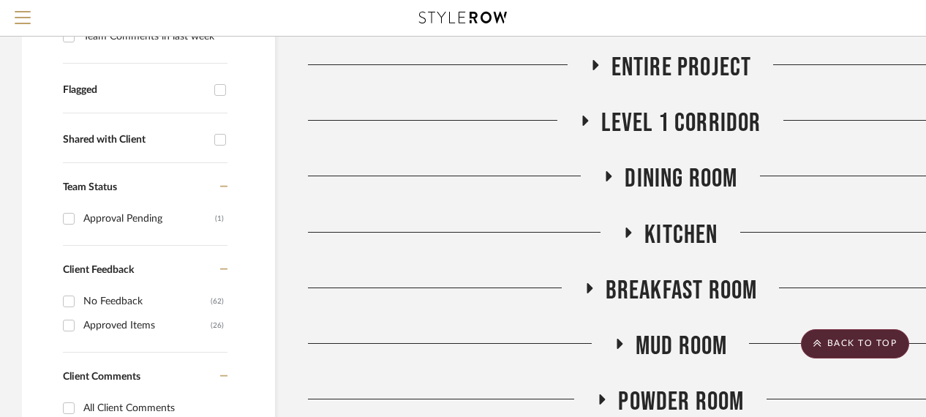
scroll to position [439, 0]
